Goal: Task Accomplishment & Management: Manage account settings

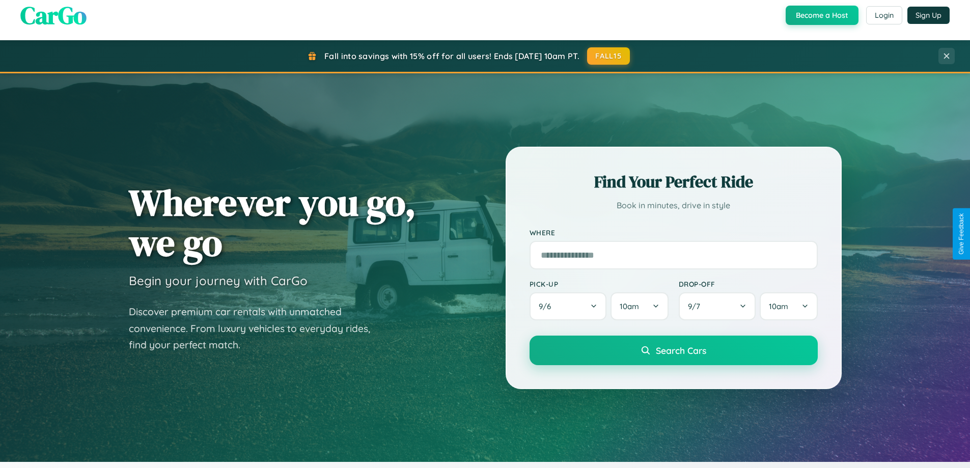
scroll to position [701, 0]
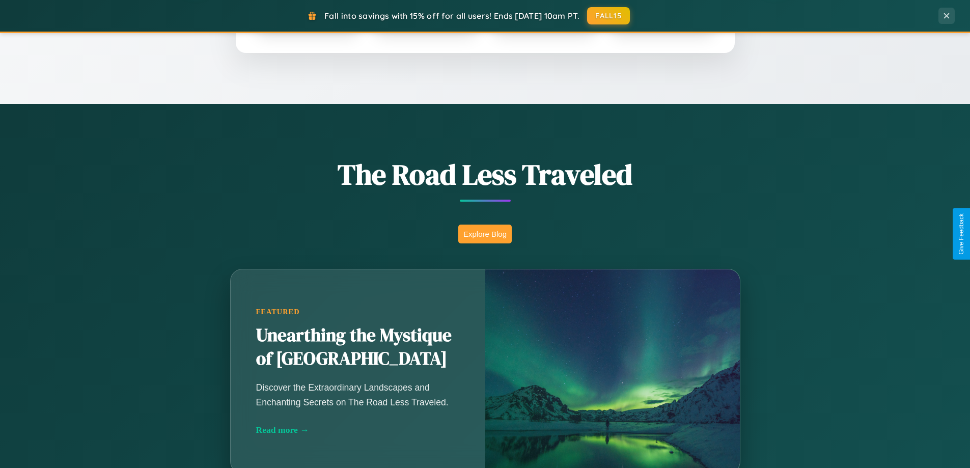
click at [485, 234] on button "Explore Blog" at bounding box center [484, 234] width 53 height 19
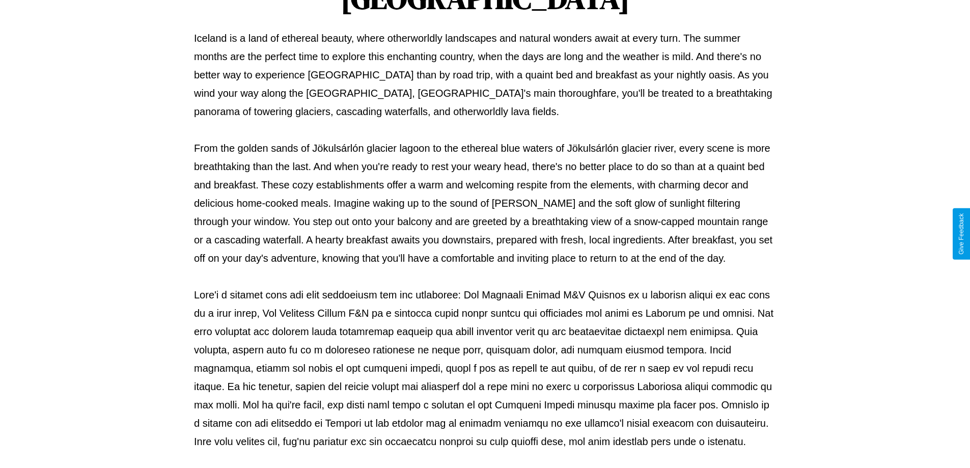
scroll to position [330, 0]
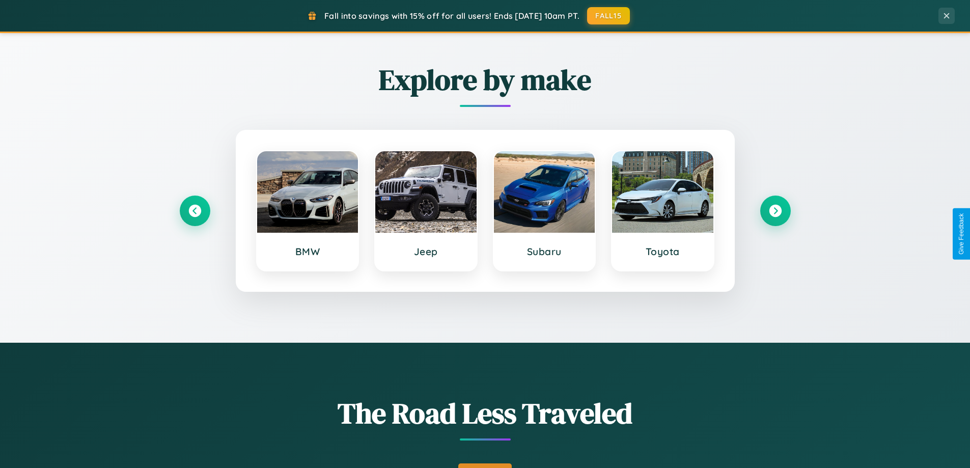
scroll to position [439, 0]
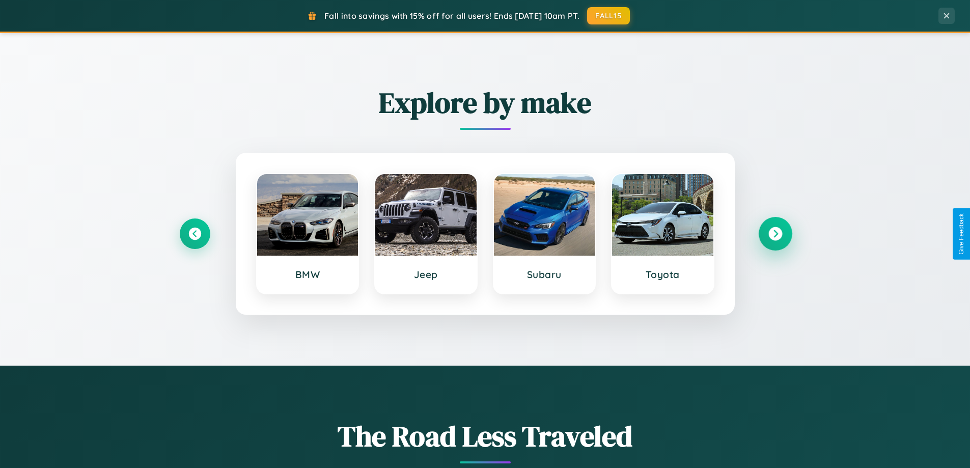
click at [775, 234] on icon at bounding box center [776, 234] width 14 height 14
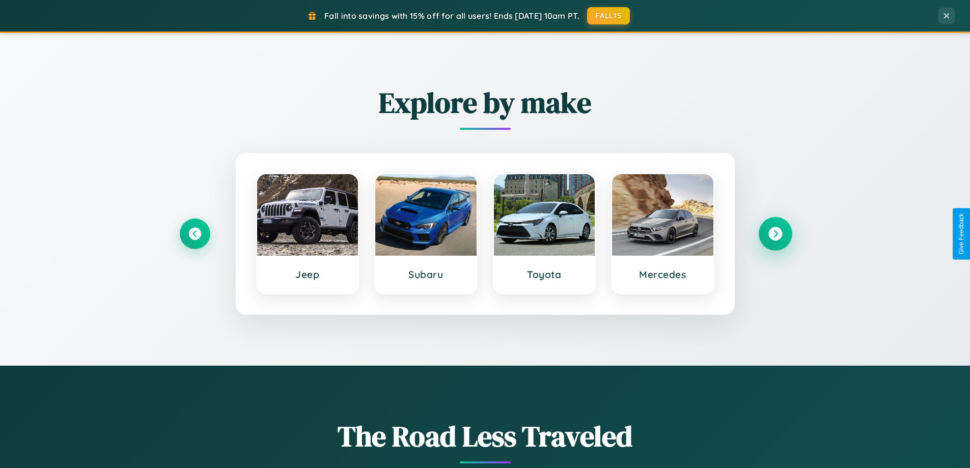
click at [775, 234] on icon at bounding box center [776, 234] width 14 height 14
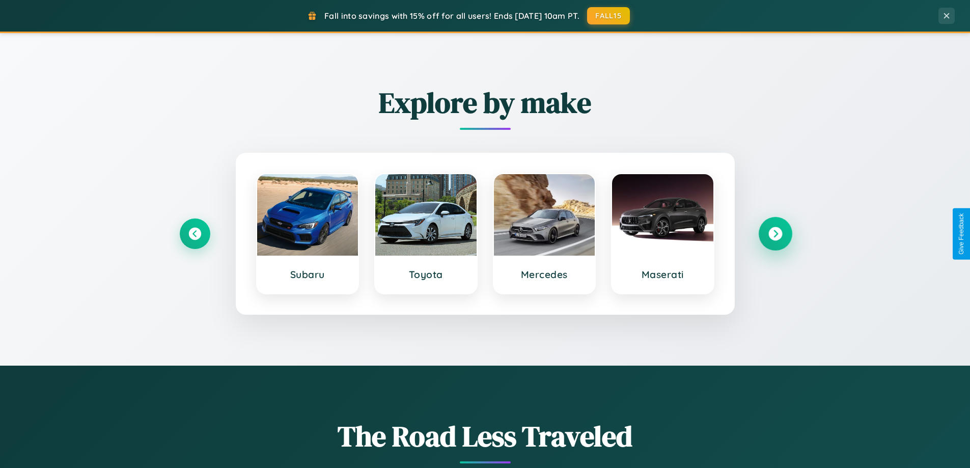
click at [775, 234] on icon at bounding box center [776, 234] width 14 height 14
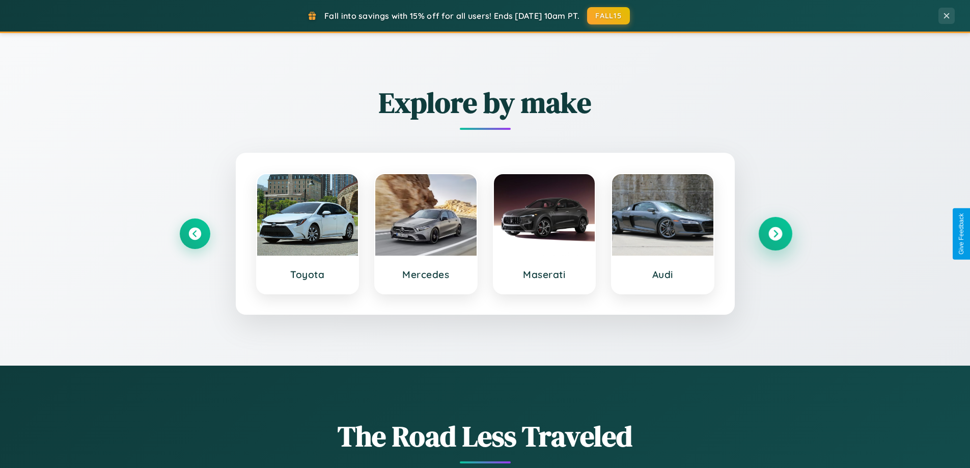
click at [775, 234] on icon at bounding box center [776, 234] width 14 height 14
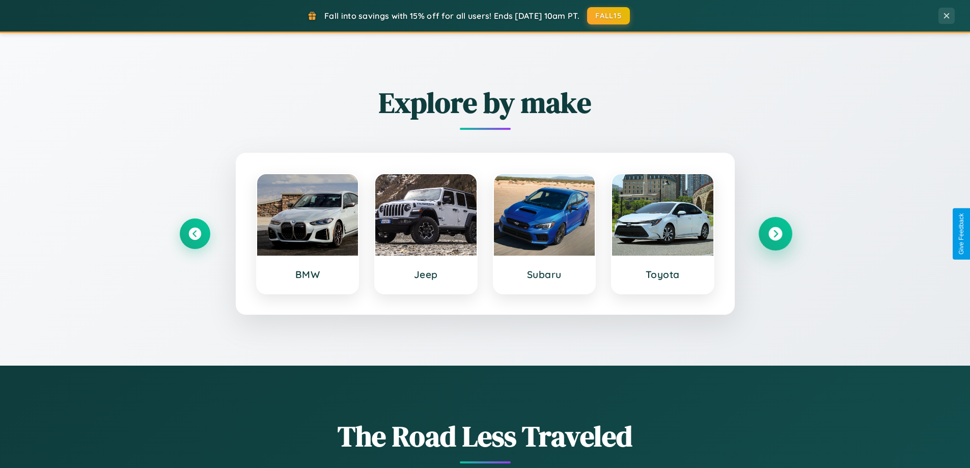
click at [775, 234] on icon at bounding box center [776, 234] width 14 height 14
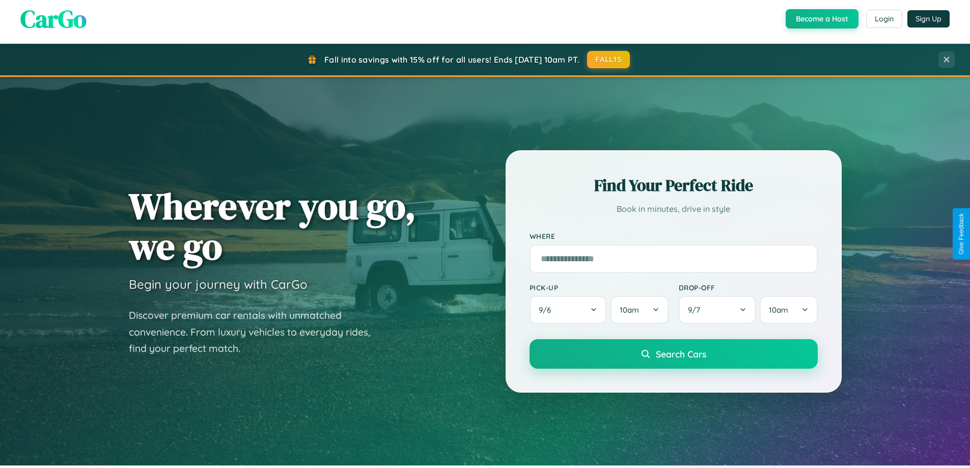
scroll to position [0, 0]
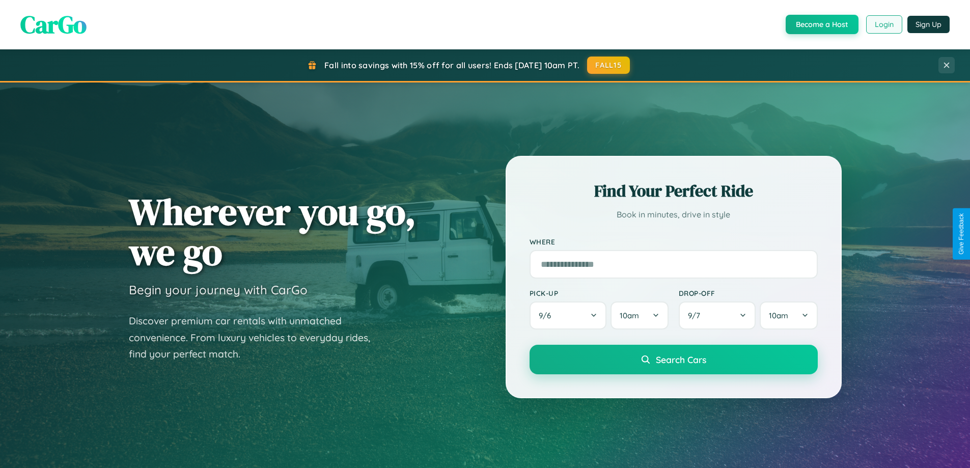
click at [884, 24] on button "Login" at bounding box center [884, 24] width 36 height 18
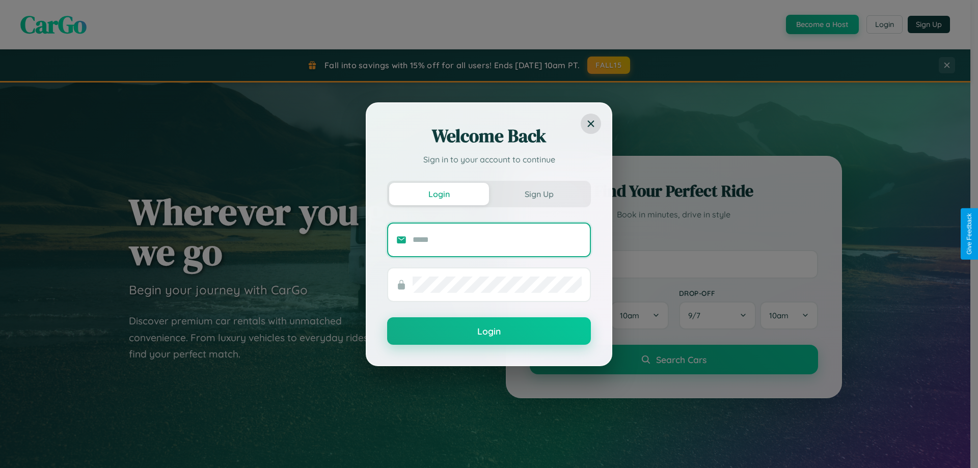
click at [497, 239] on input "text" at bounding box center [497, 240] width 169 height 16
type input "**********"
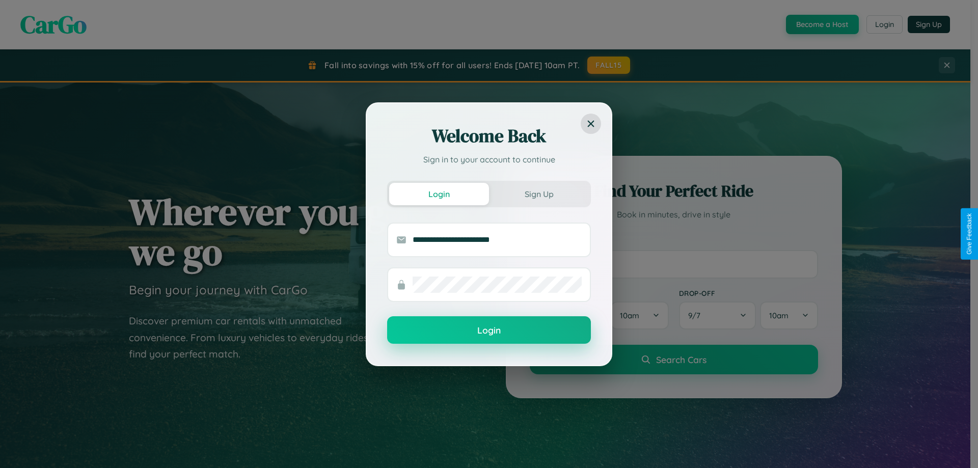
click at [489, 331] on button "Login" at bounding box center [489, 330] width 204 height 28
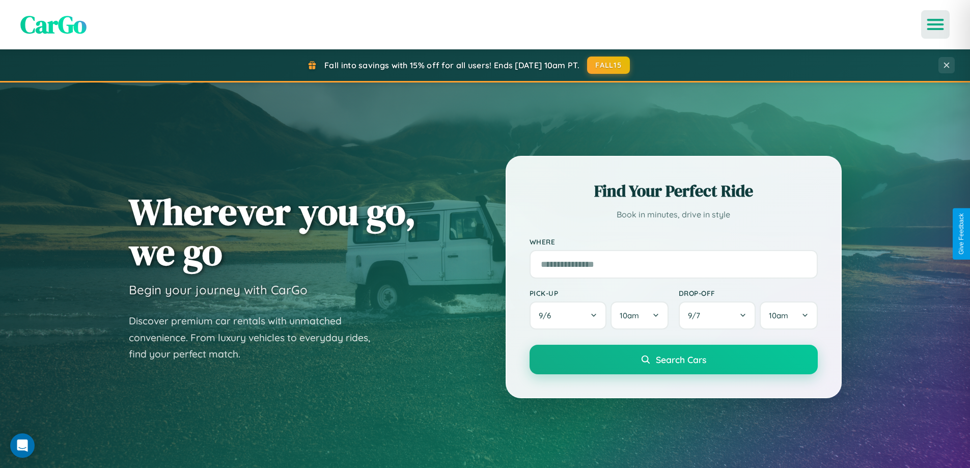
click at [936, 24] on icon "Open menu" at bounding box center [936, 24] width 15 height 9
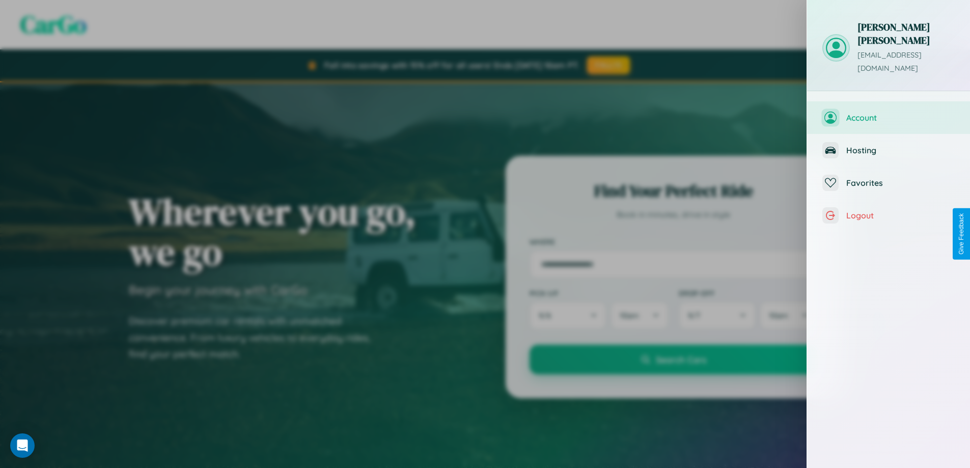
click at [889, 113] on span "Account" at bounding box center [901, 118] width 108 height 10
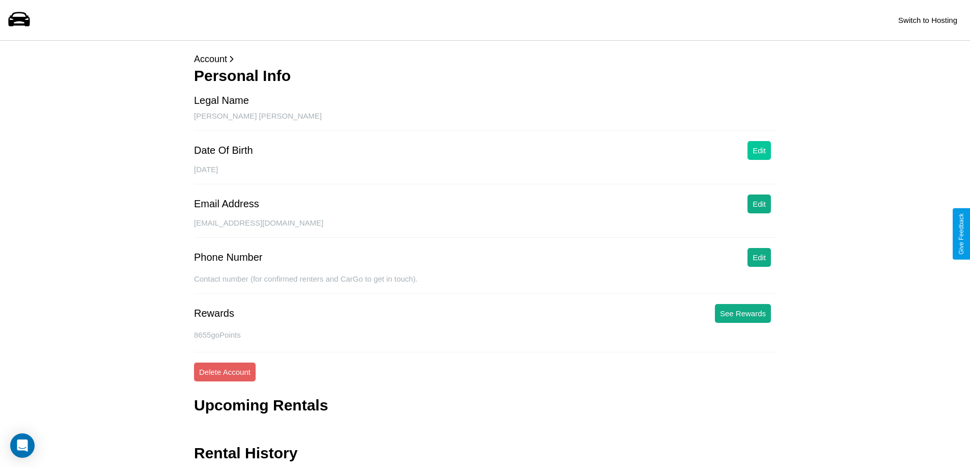
click at [759, 150] on button "Edit" at bounding box center [759, 150] width 23 height 19
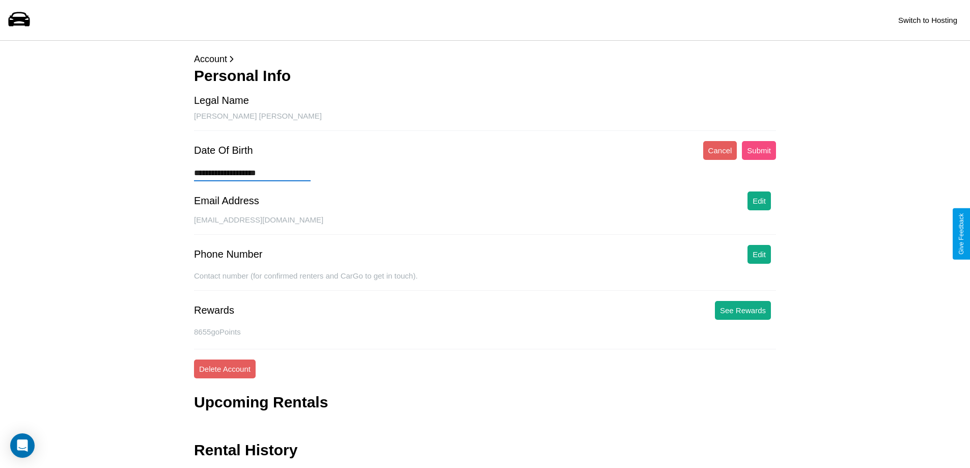
type input "**********"
click at [759, 150] on button "Submit" at bounding box center [759, 150] width 34 height 19
